Goal: Information Seeking & Learning: Check status

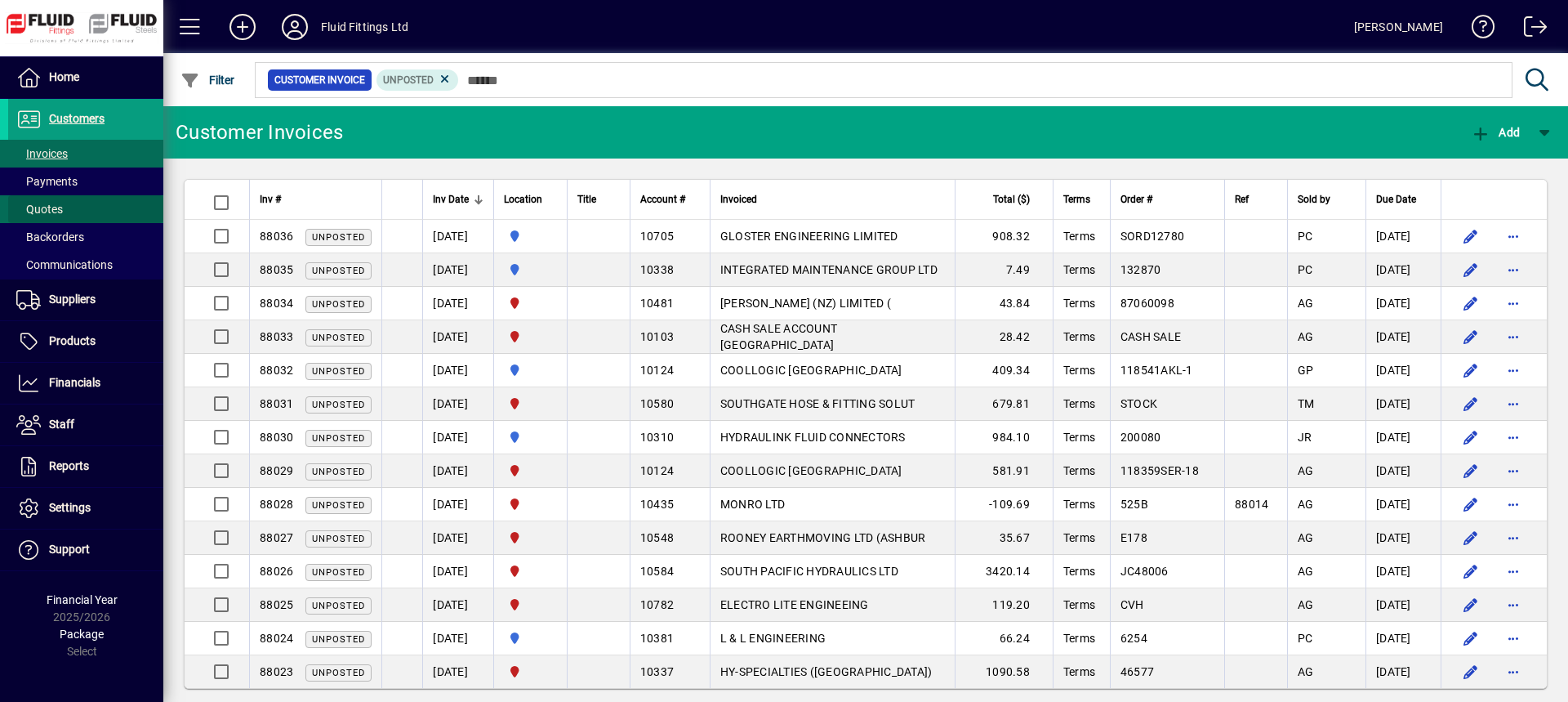
click at [40, 206] on span "Quotes" at bounding box center [40, 209] width 46 height 13
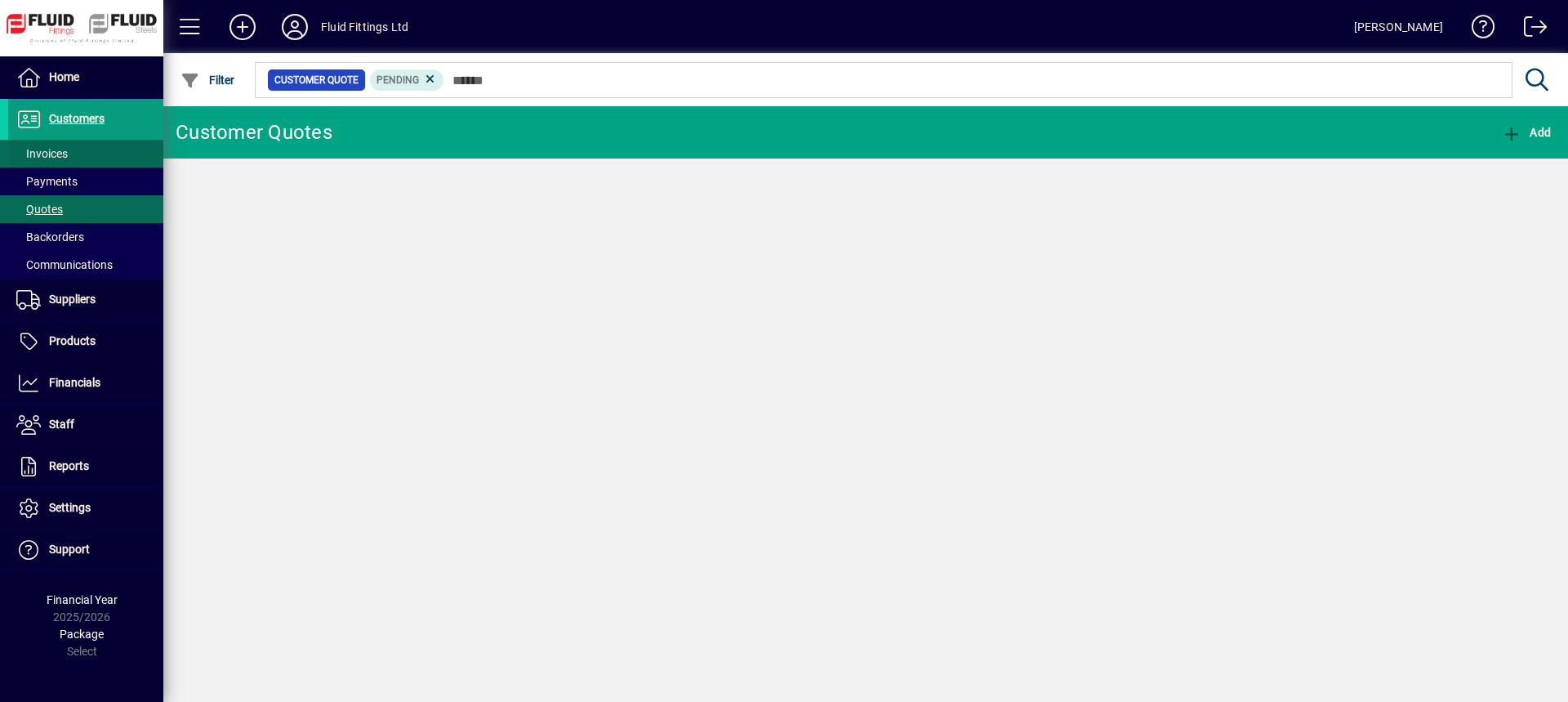
click at [60, 153] on span "Invoices" at bounding box center [42, 153] width 52 height 13
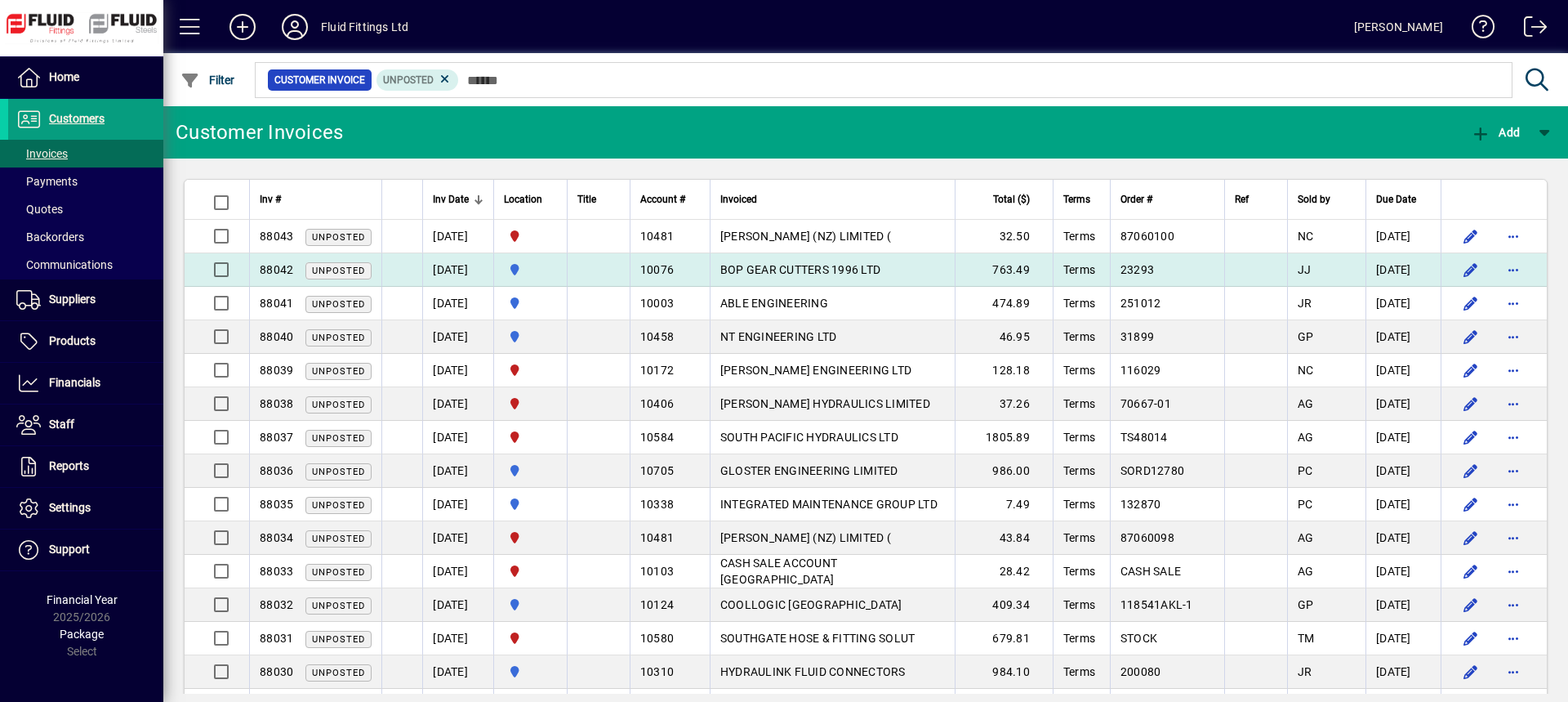
click at [432, 263] on td "[DATE]" at bounding box center [457, 270] width 71 height 33
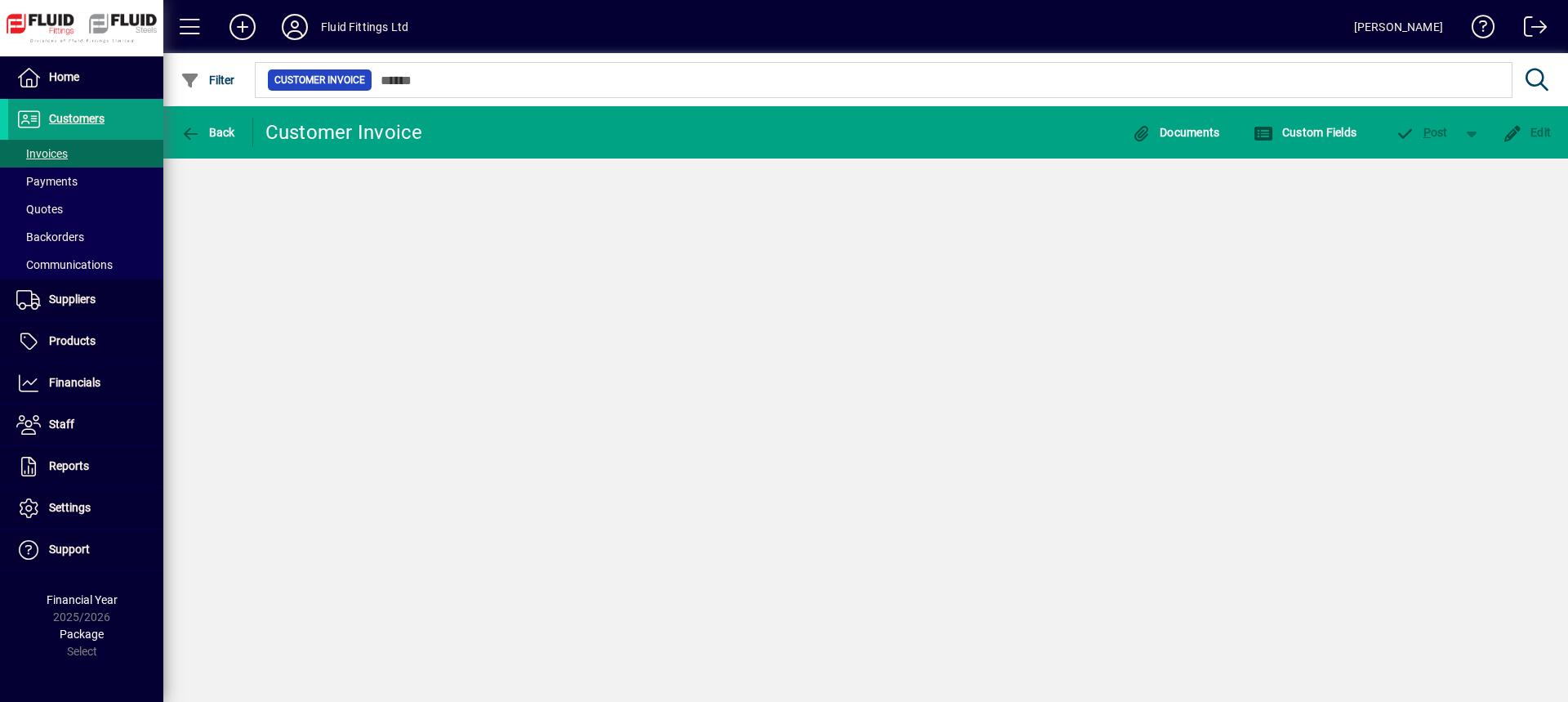
click at [432, 263] on div "Back Customer Invoice Documents Custom Fields P ost Edit" at bounding box center [865, 404] width 1405 height 596
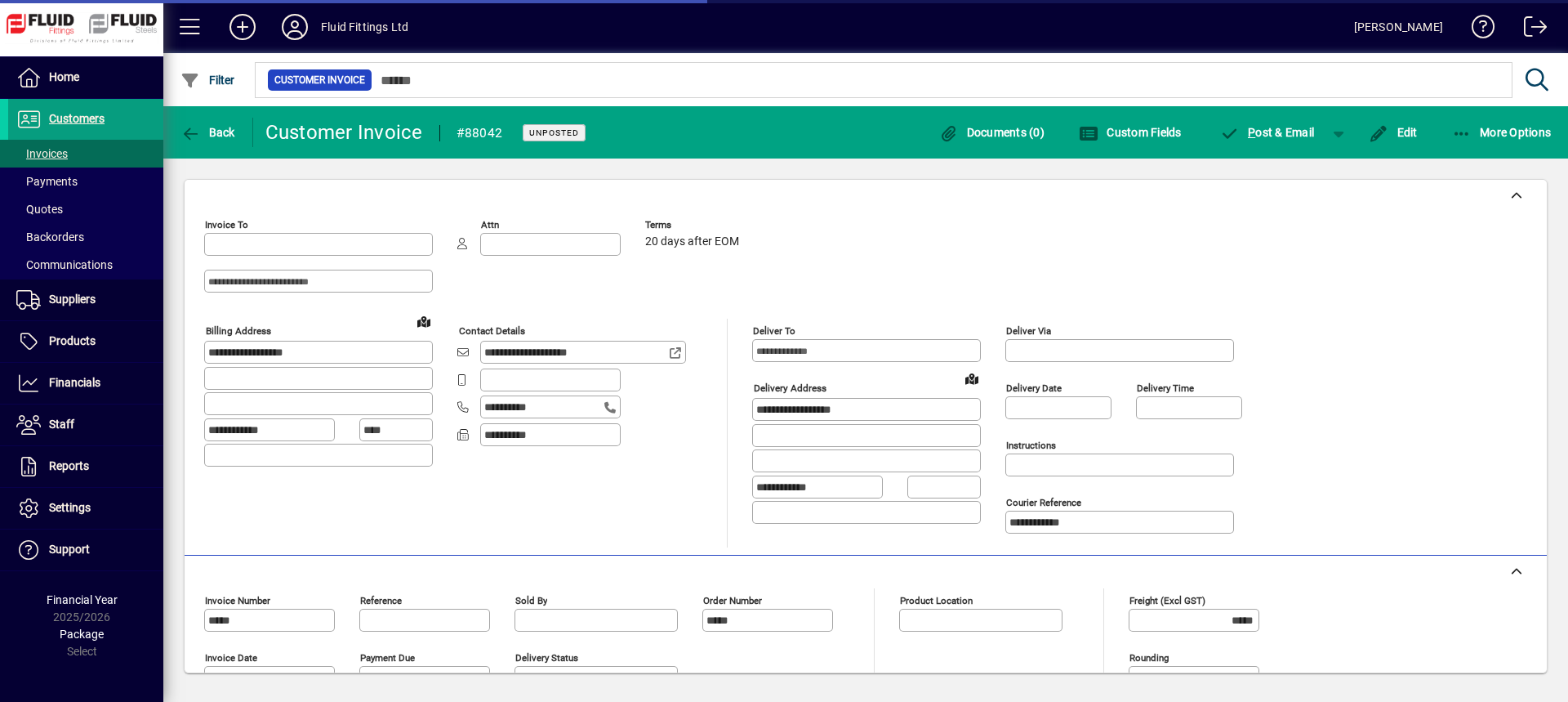
type input "**********"
type input "********"
type input "**********"
type input "*********"
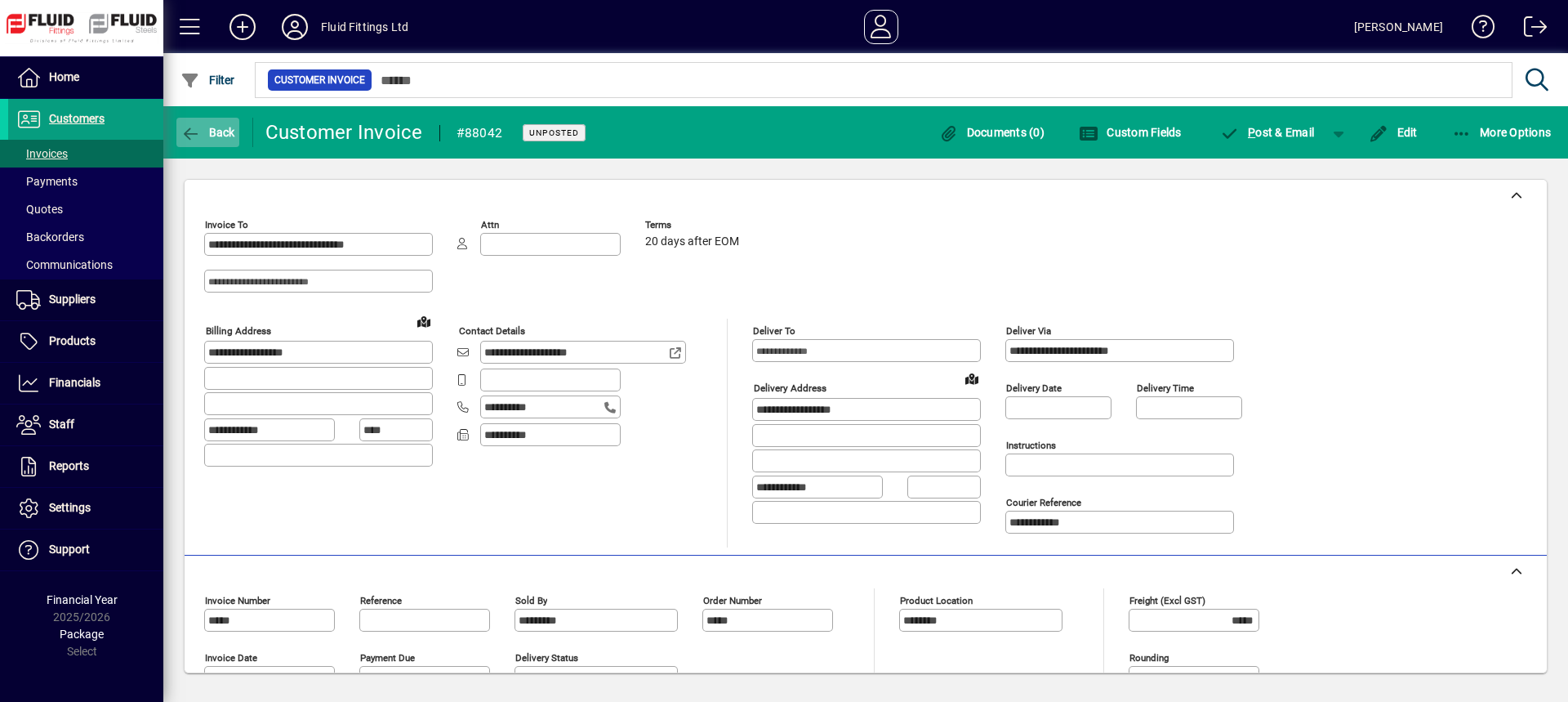
click at [215, 138] on span "Back" at bounding box center [207, 132] width 54 height 13
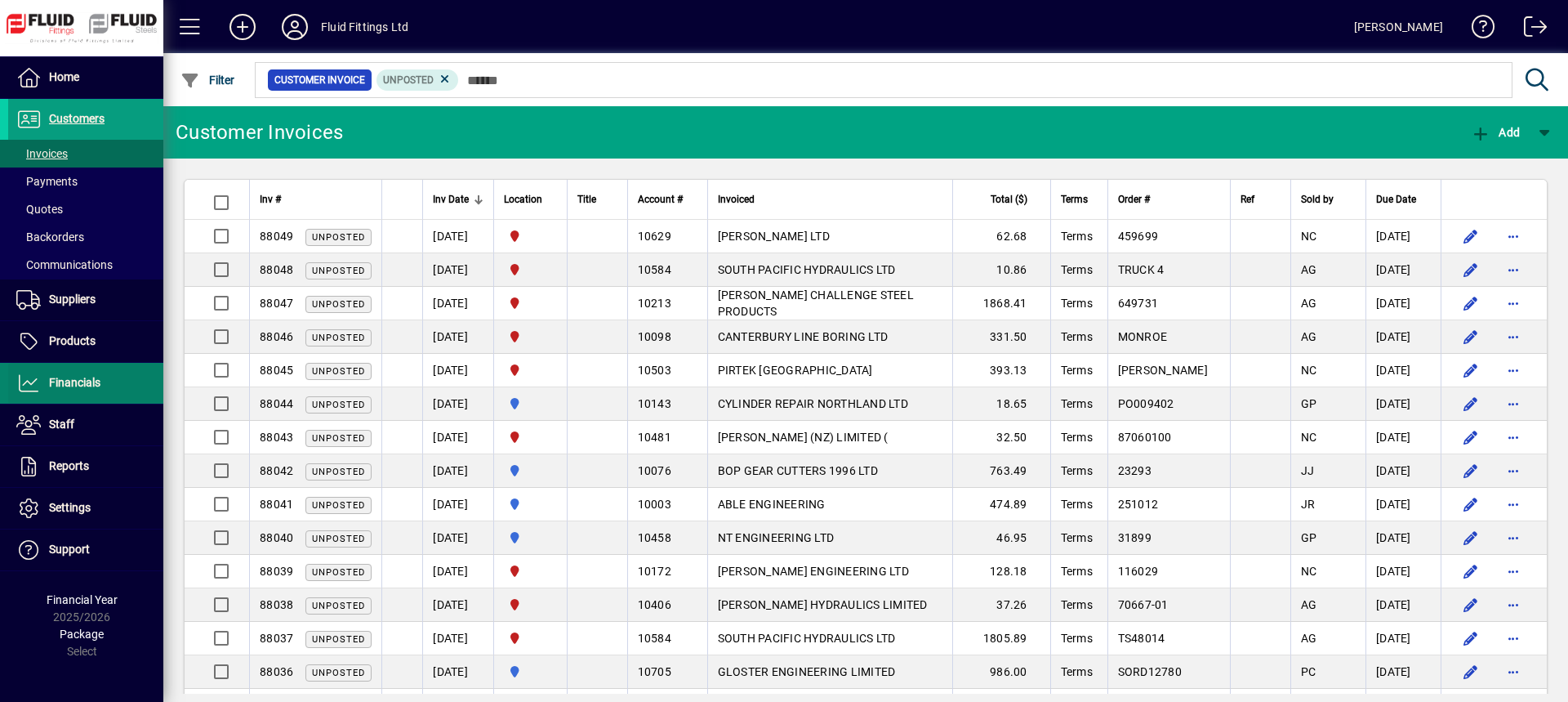
click at [69, 385] on span "Financials" at bounding box center [75, 382] width 52 height 13
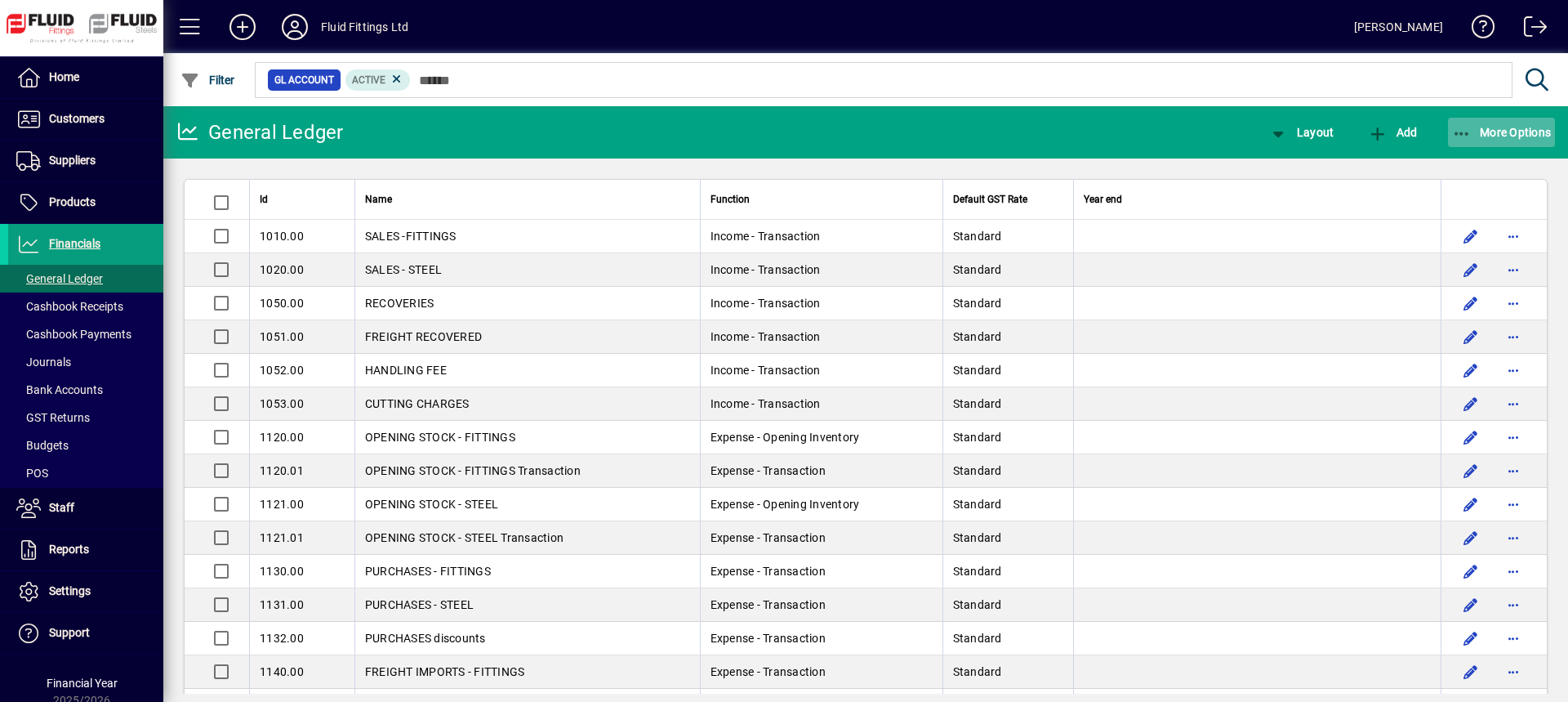
click at [1497, 132] on span "More Options" at bounding box center [1502, 132] width 100 height 13
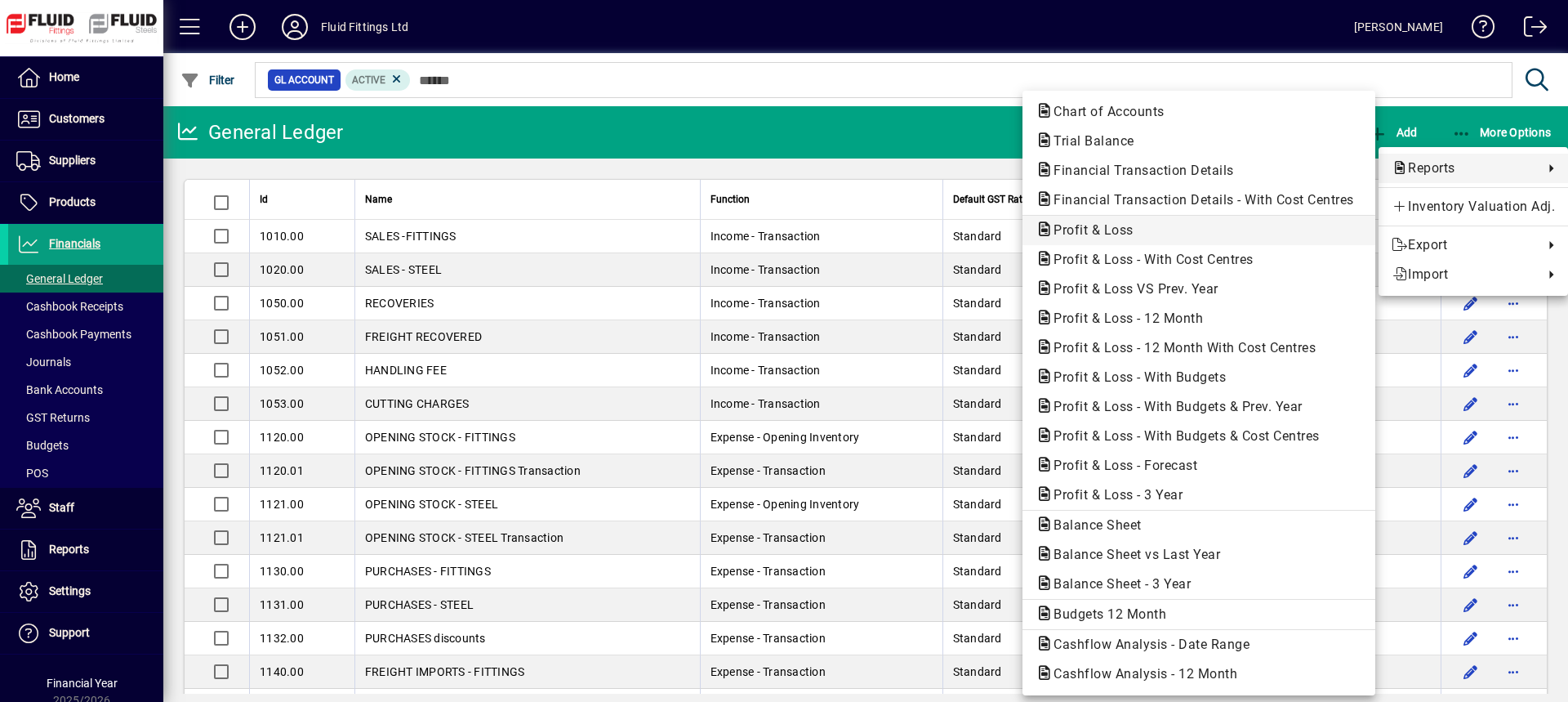
click at [1101, 236] on span "Profit & Loss" at bounding box center [1088, 230] width 106 height 16
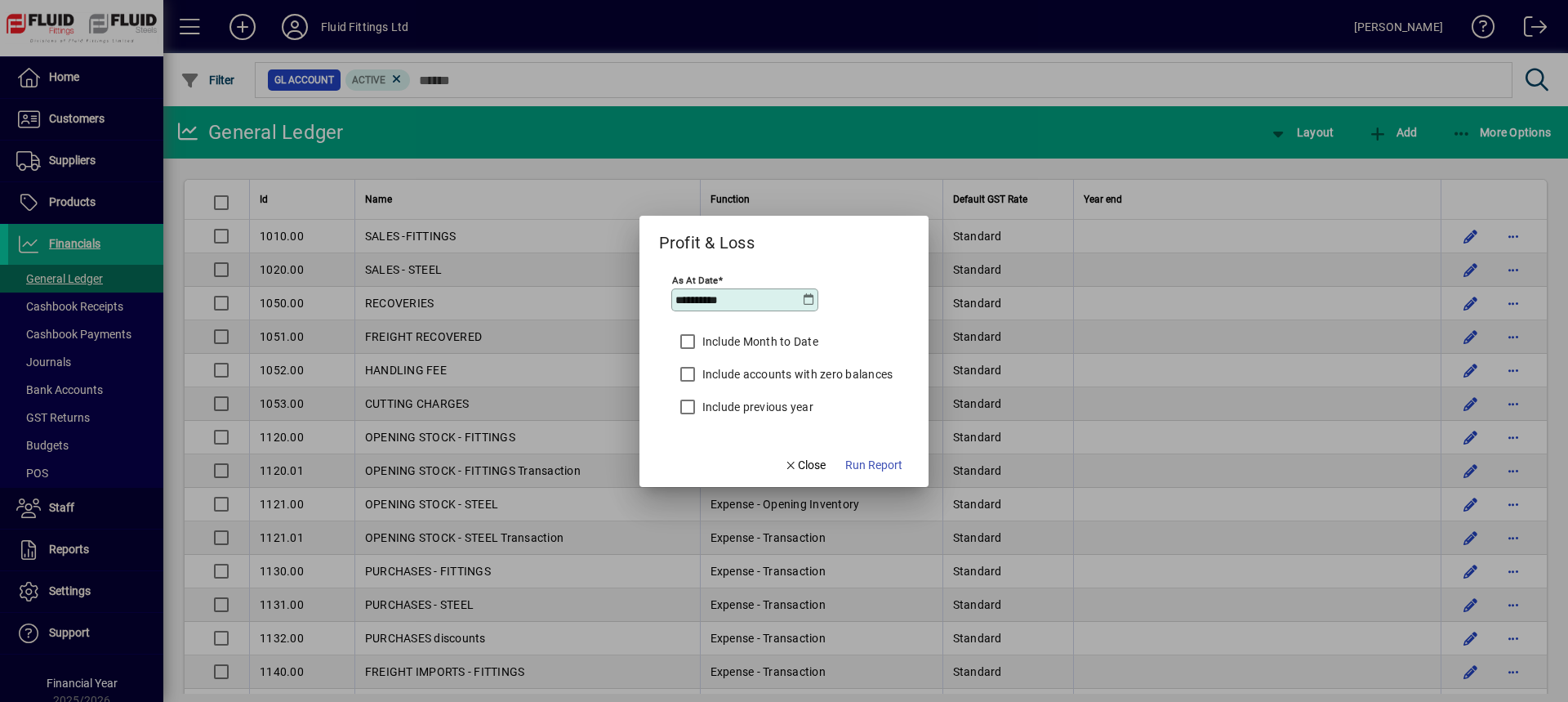
click at [812, 300] on icon at bounding box center [808, 300] width 13 height 13
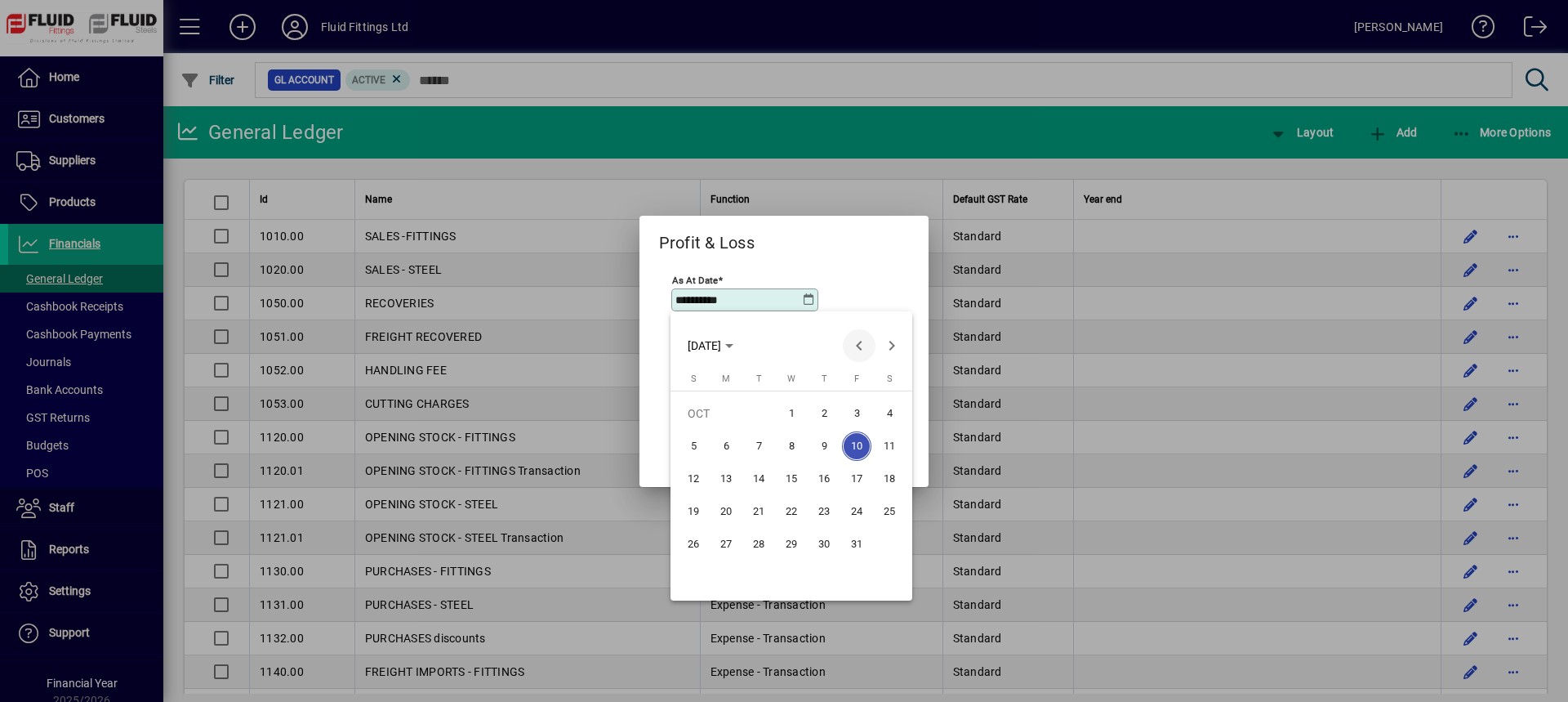
click at [859, 342] on span "Previous month" at bounding box center [859, 345] width 32 height 32
click at [757, 581] on span "30" at bounding box center [759, 576] width 30 height 30
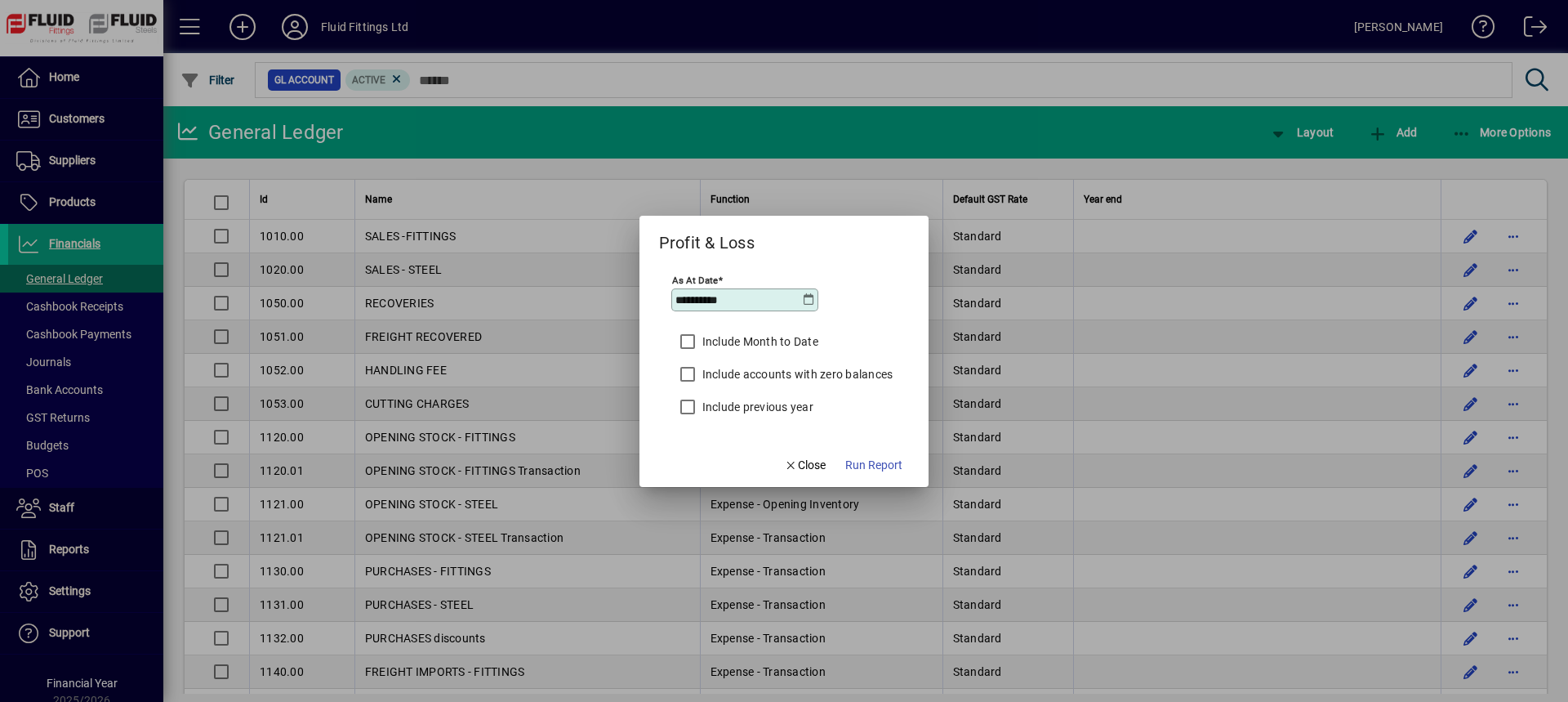
type input "**********"
click at [877, 466] on span "Run Report" at bounding box center [874, 465] width 57 height 18
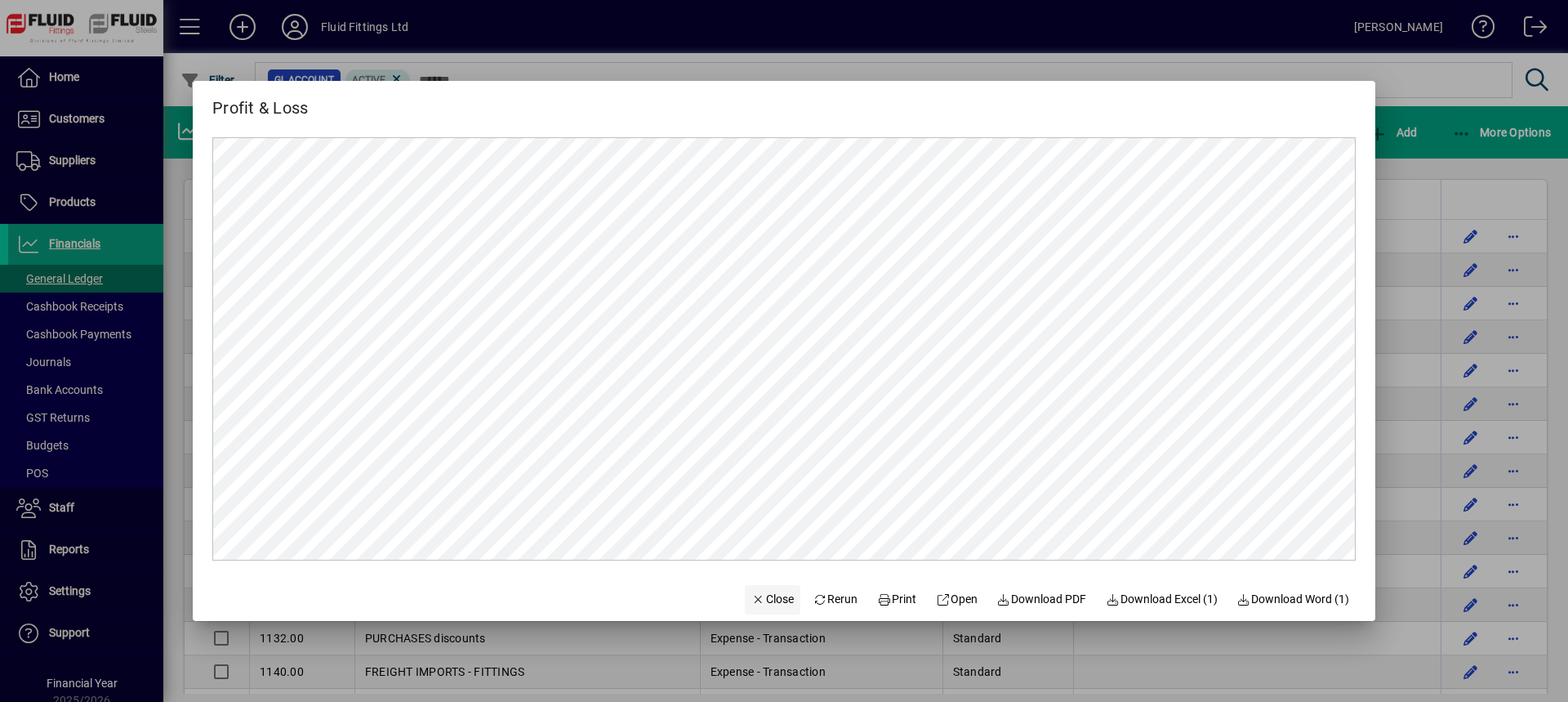
click at [769, 599] on span "Close" at bounding box center [773, 599] width 42 height 18
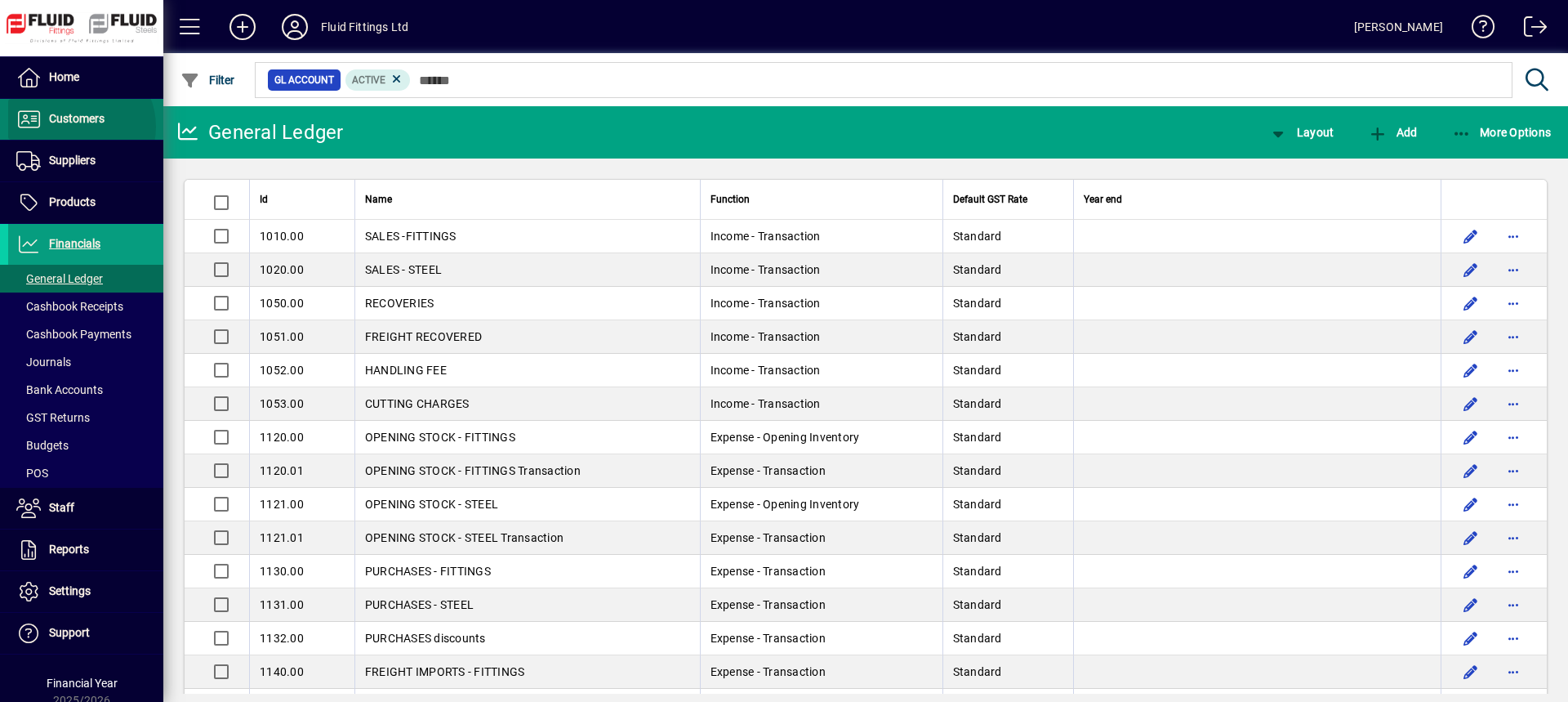
click at [77, 127] on span "Customers" at bounding box center [56, 119] width 96 height 19
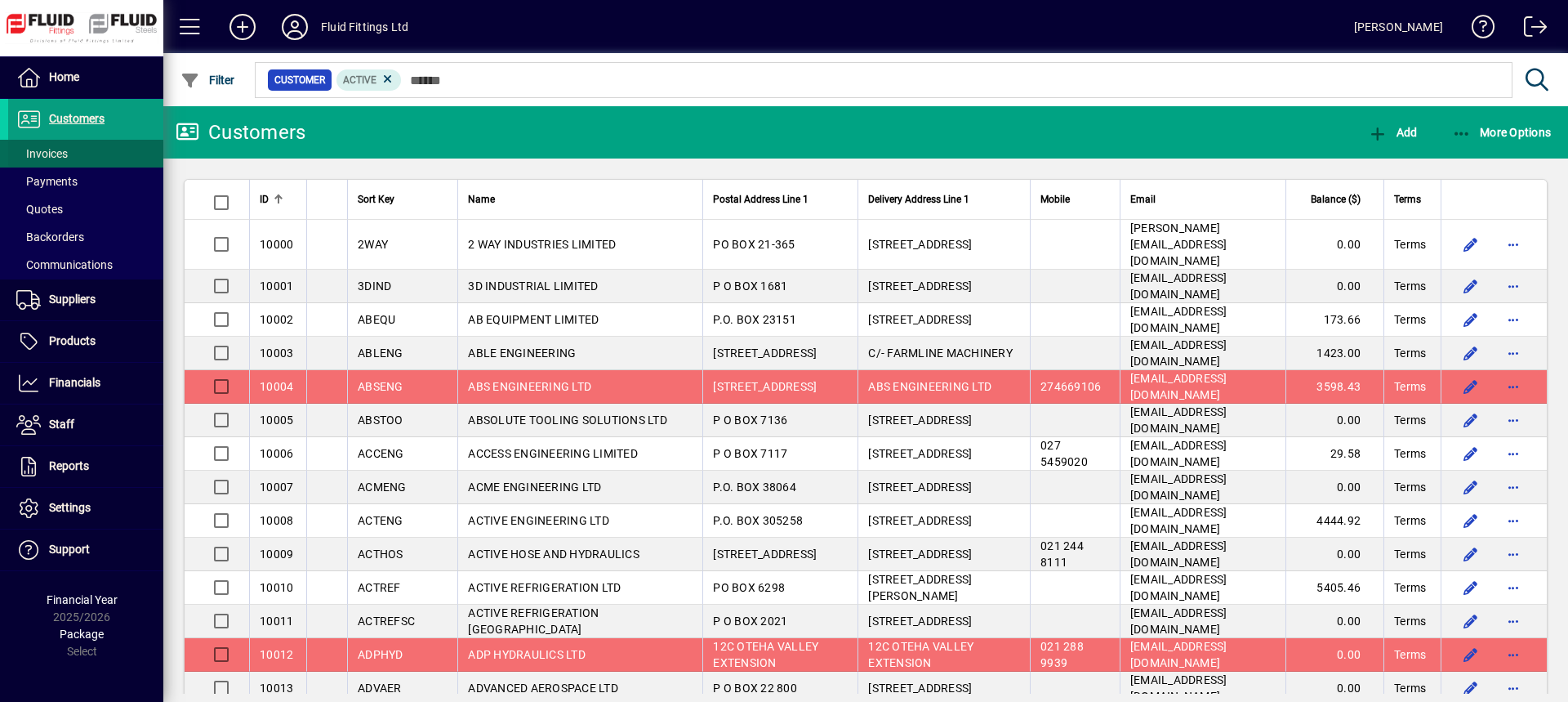
click at [49, 152] on span "Invoices" at bounding box center [42, 153] width 52 height 13
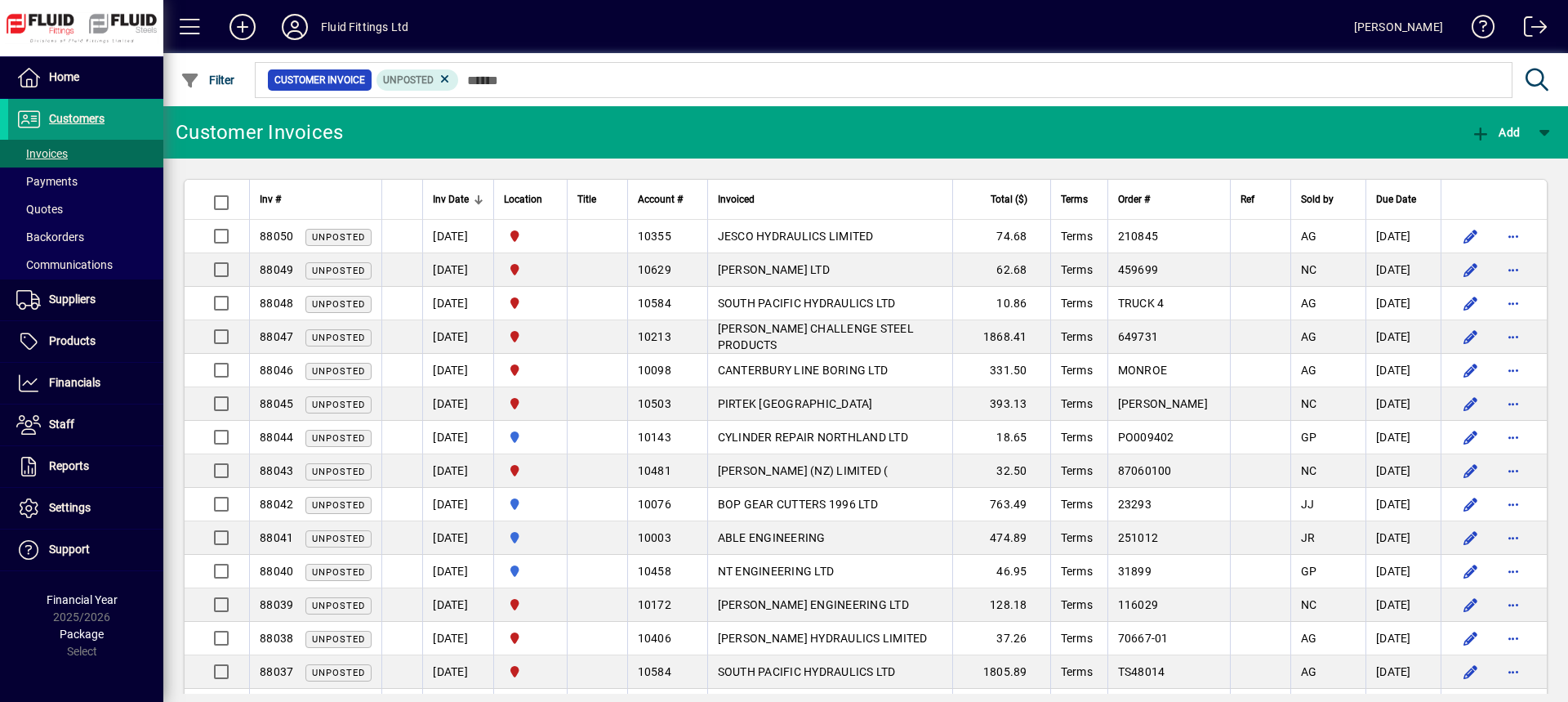
click at [86, 116] on span "Customers" at bounding box center [77, 118] width 55 height 13
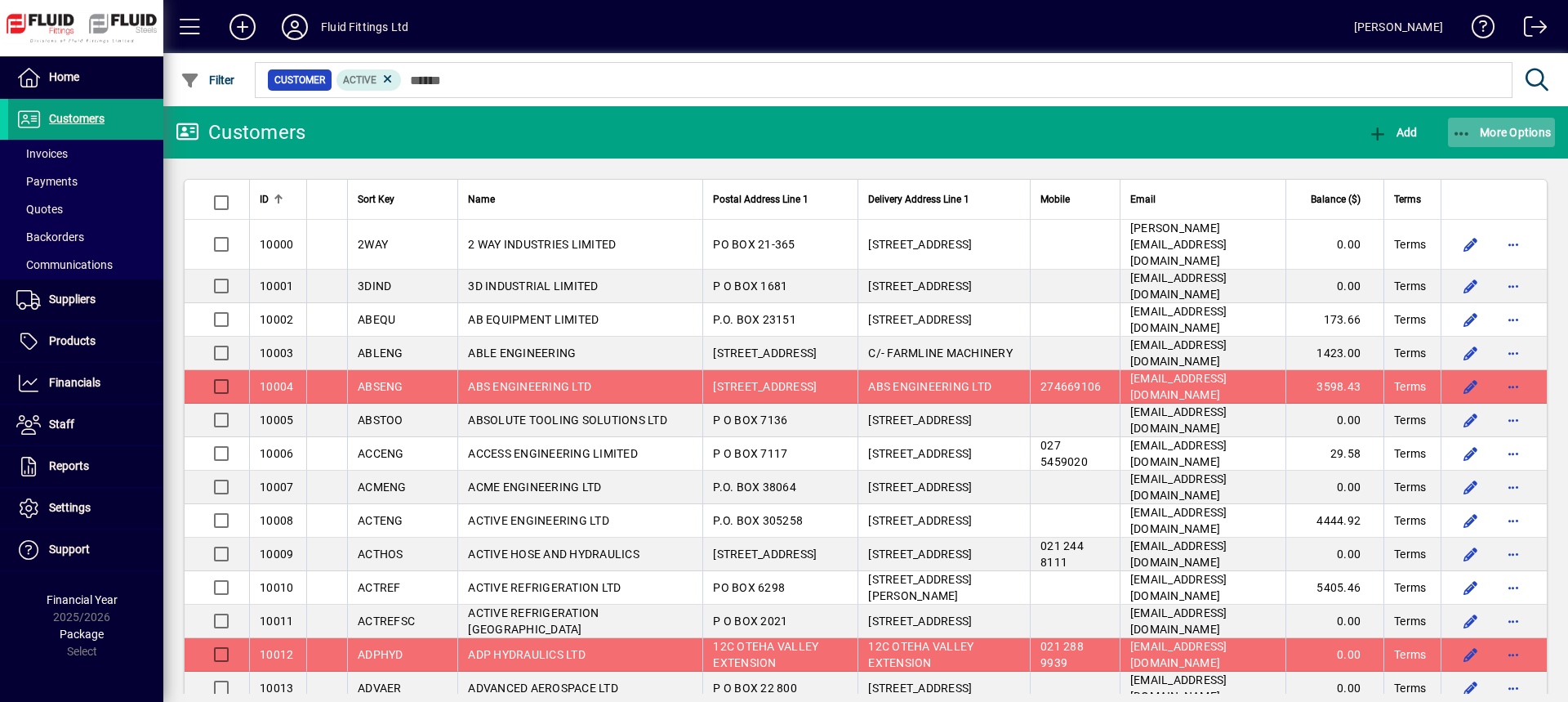
click at [1522, 129] on span "More Options" at bounding box center [1502, 132] width 100 height 13
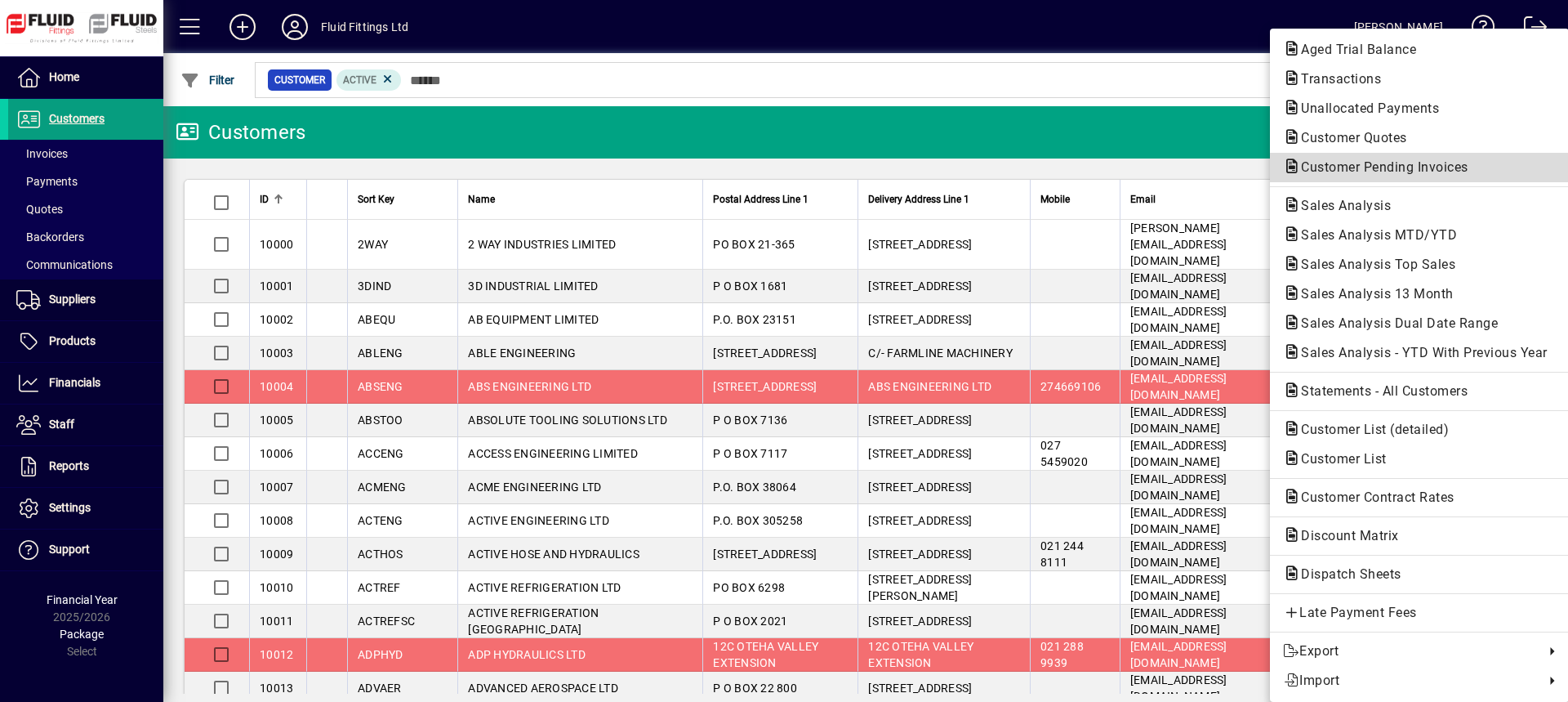
click at [1303, 174] on span "Customer Pending Invoices" at bounding box center [1380, 166] width 194 height 16
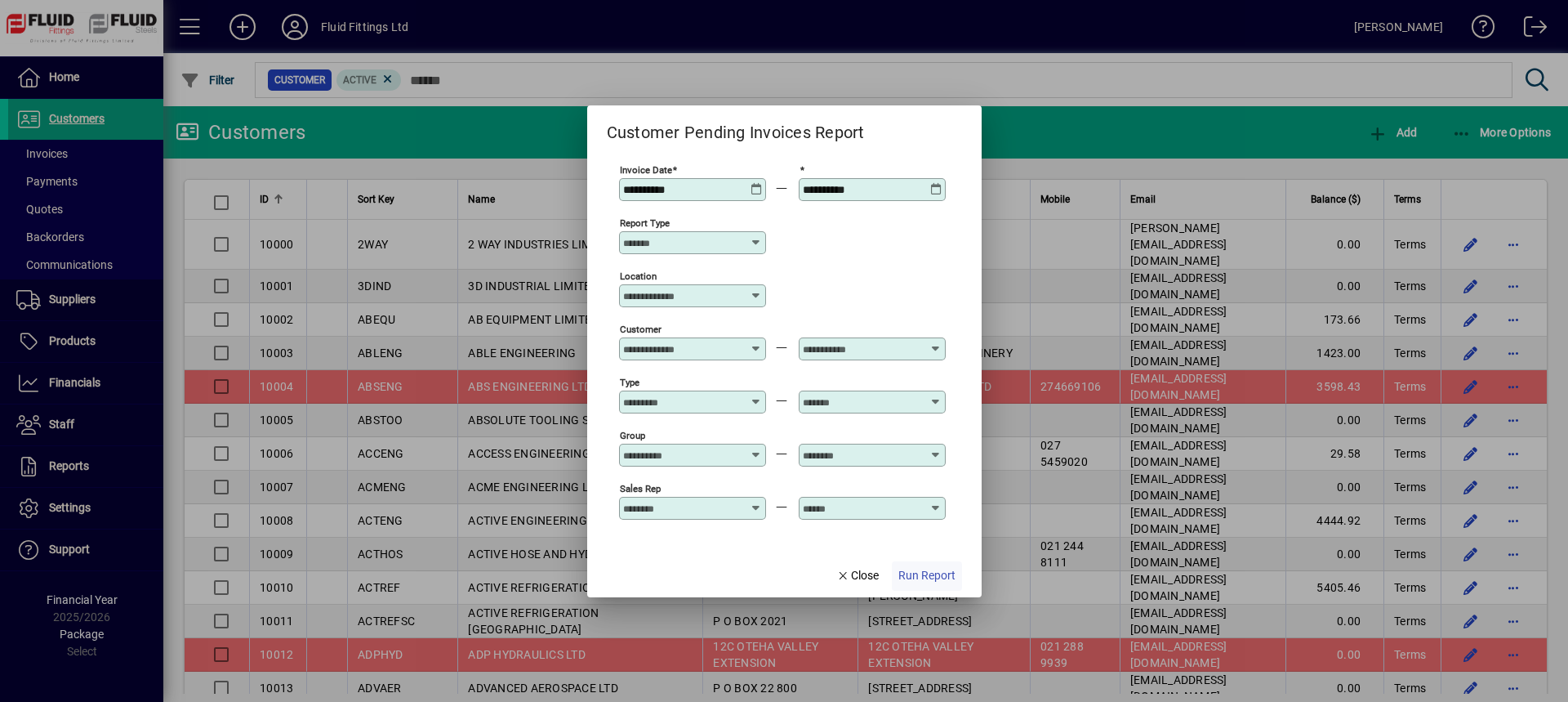
click at [924, 575] on span "Run Report" at bounding box center [927, 575] width 57 height 18
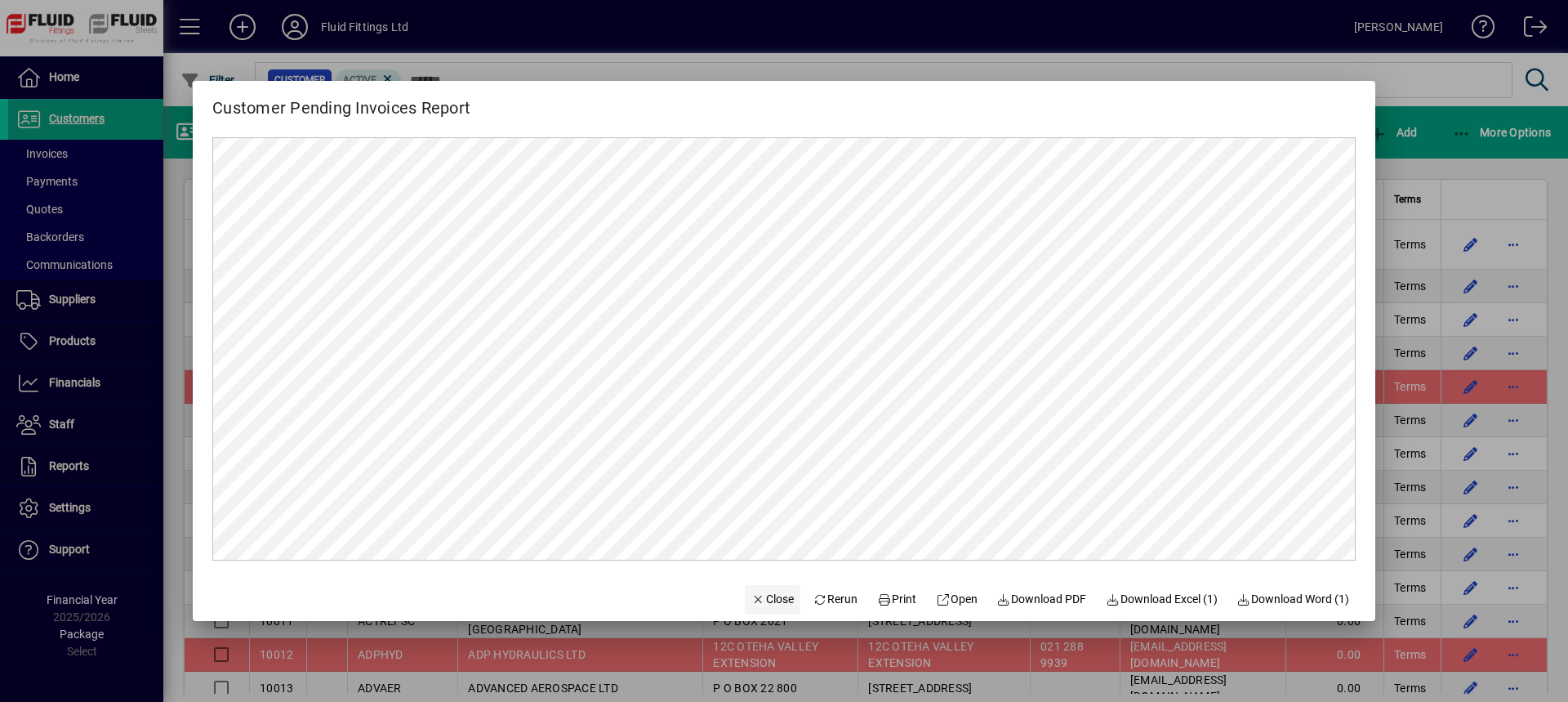
click at [770, 598] on span "Close" at bounding box center [773, 599] width 42 height 18
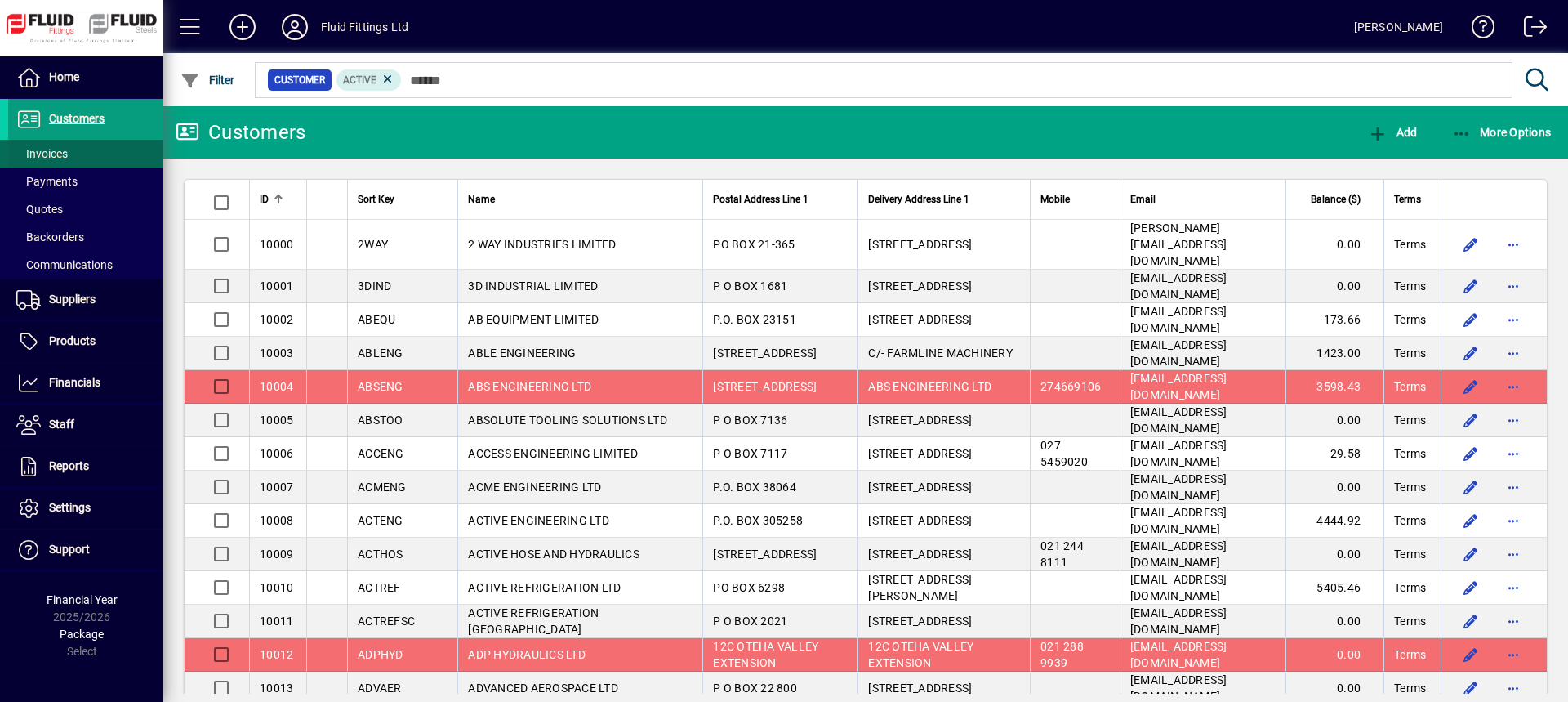
click at [54, 158] on span "Invoices" at bounding box center [42, 153] width 52 height 13
